Goal: Task Accomplishment & Management: Use online tool/utility

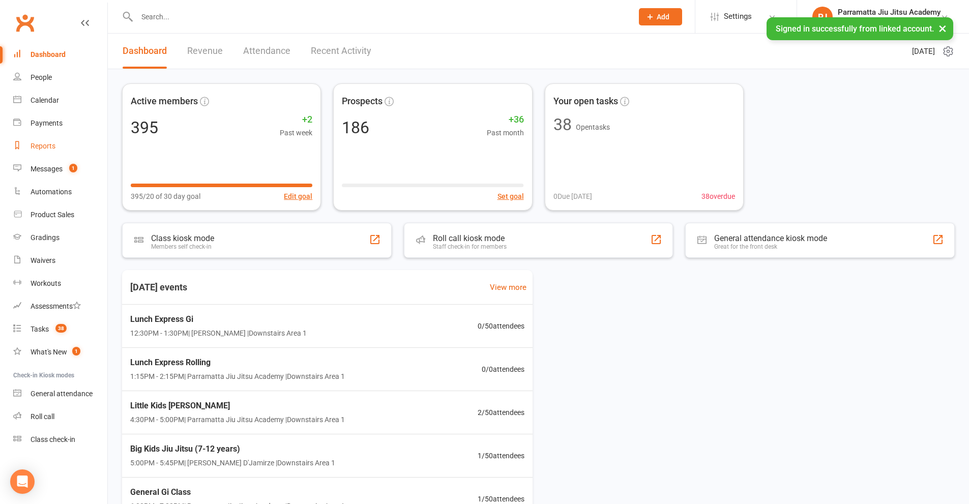
click at [51, 151] on link "Reports" at bounding box center [60, 146] width 94 height 23
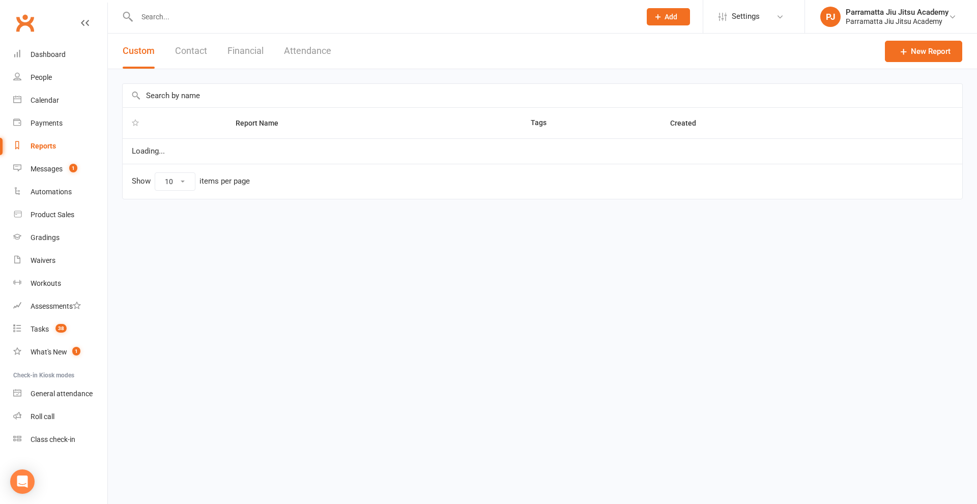
select select "25"
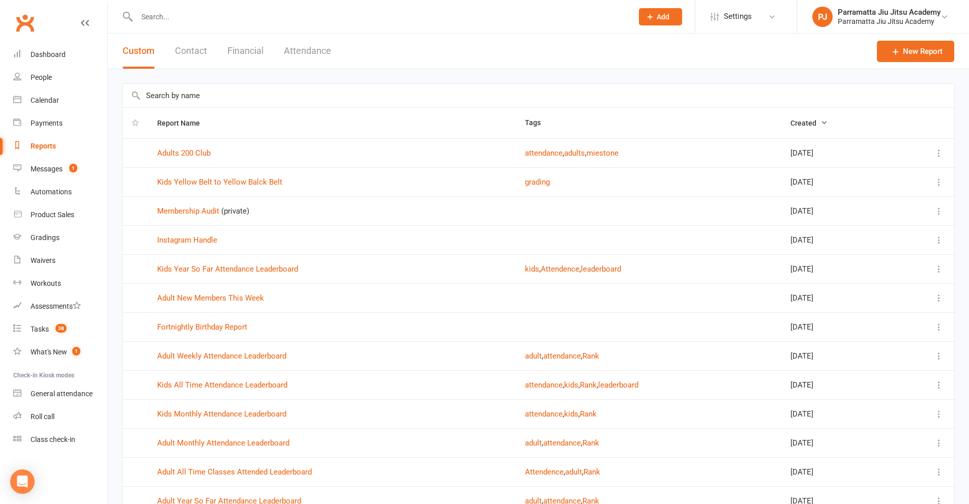
click at [229, 95] on input "text" at bounding box center [539, 95] width 832 height 23
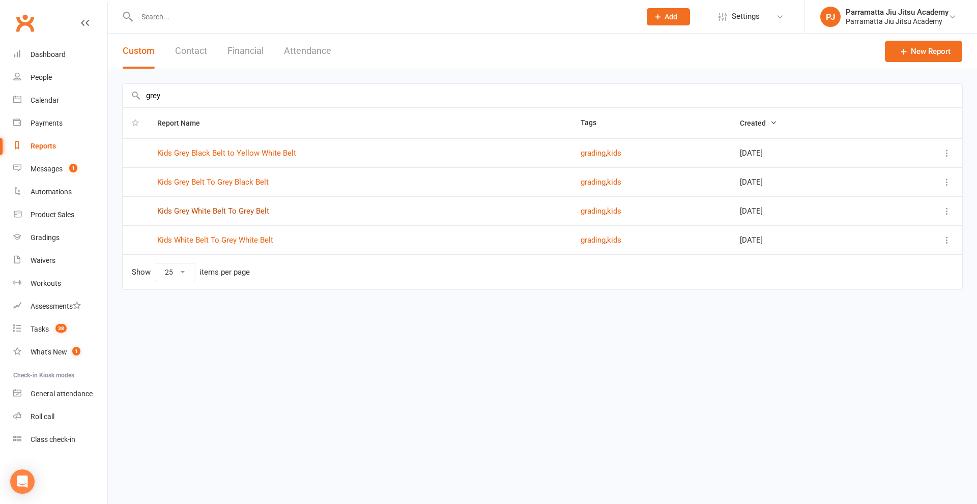
type input "grey"
click at [226, 211] on link "Kids Grey White Belt To Grey Belt" at bounding box center [213, 211] width 112 height 9
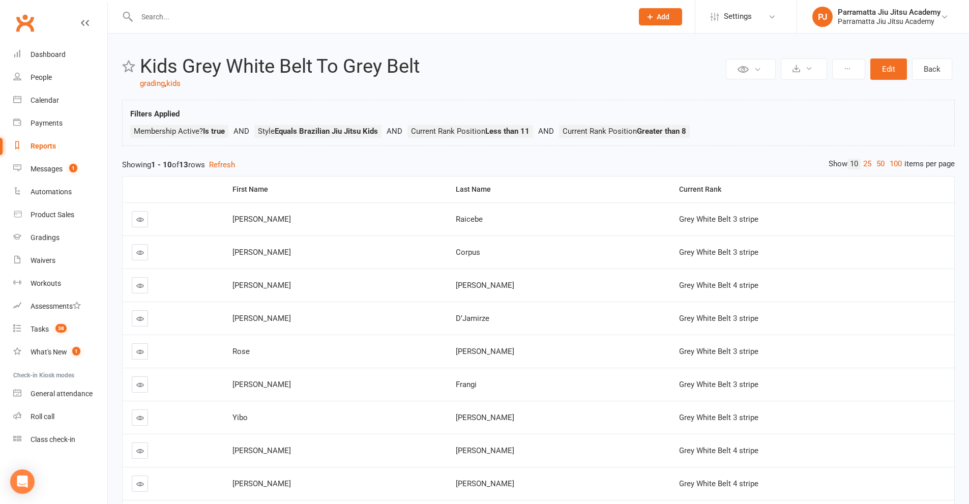
click at [190, 375] on td at bounding box center [173, 384] width 101 height 33
click at [884, 66] on button "Edit" at bounding box center [889, 69] width 37 height 21
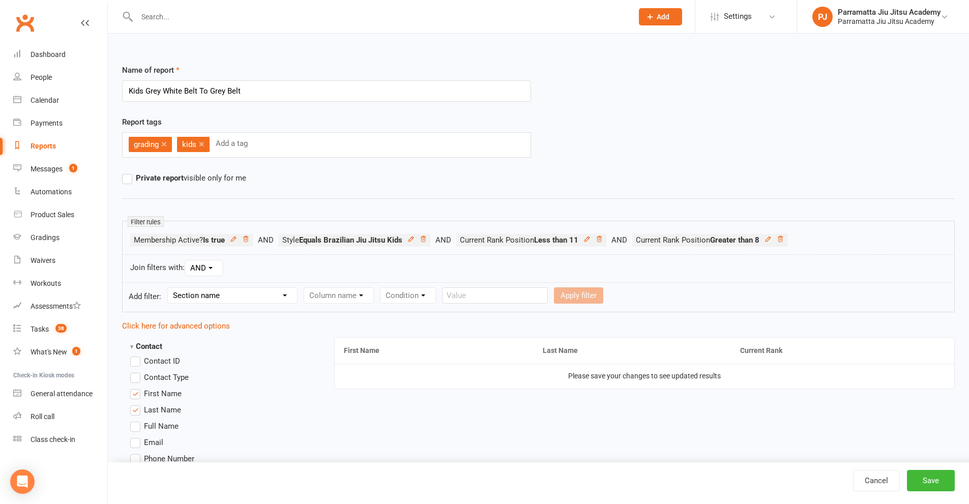
click at [134, 364] on label "Contact ID" at bounding box center [155, 361] width 50 height 12
click at [134, 355] on input "Contact ID" at bounding box center [133, 355] width 7 height 0
drag, startPoint x: 824, startPoint y: 353, endPoint x: 225, endPoint y: 354, distance: 599.4
drag, startPoint x: 838, startPoint y: 355, endPoint x: 208, endPoint y: 352, distance: 630.0
click at [945, 480] on button "Save" at bounding box center [931, 480] width 48 height 21
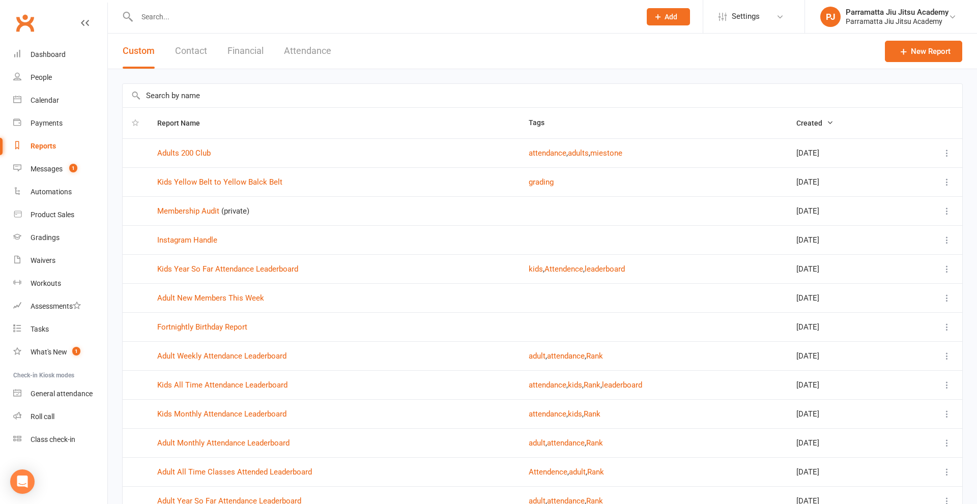
select select "25"
click at [225, 90] on input "text" at bounding box center [539, 95] width 832 height 23
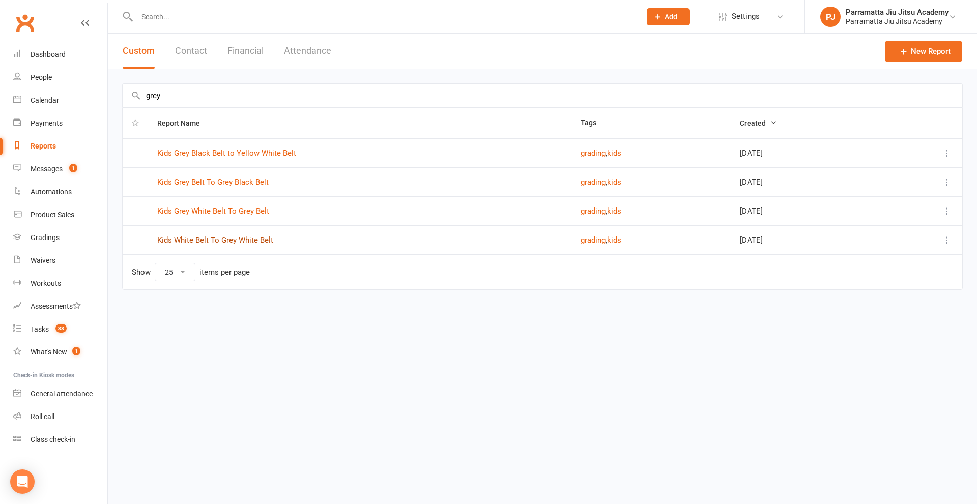
type input "grey"
click at [236, 242] on link "Kids White Belt To Grey White Belt" at bounding box center [215, 240] width 116 height 9
